Goal: Communication & Community: Participate in discussion

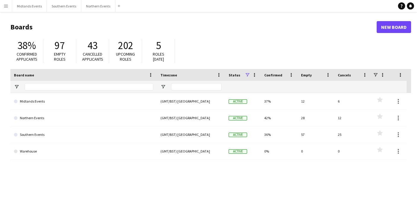
click at [8, 8] on button "Menu" at bounding box center [6, 6] width 12 height 12
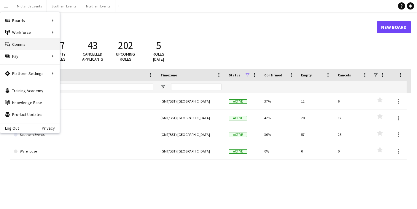
click at [17, 42] on link "Comms Comms" at bounding box center [29, 44] width 59 height 12
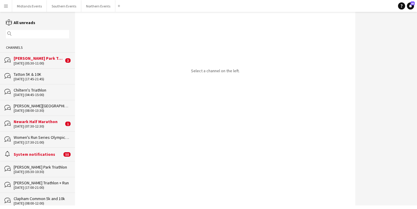
click at [47, 34] on input "text" at bounding box center [40, 33] width 55 height 5
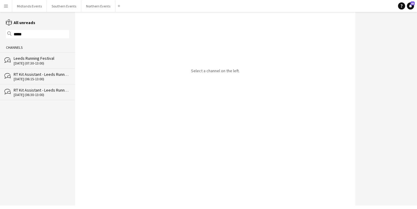
type input "*****"
click at [45, 95] on div "[DATE] (06:30-13:00)" at bounding box center [42, 95] width 56 height 4
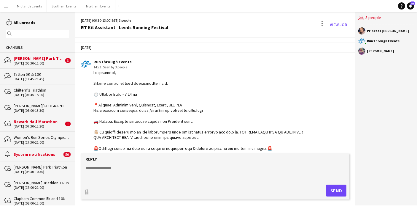
scroll to position [757, 0]
